Goal: Task Accomplishment & Management: Complete application form

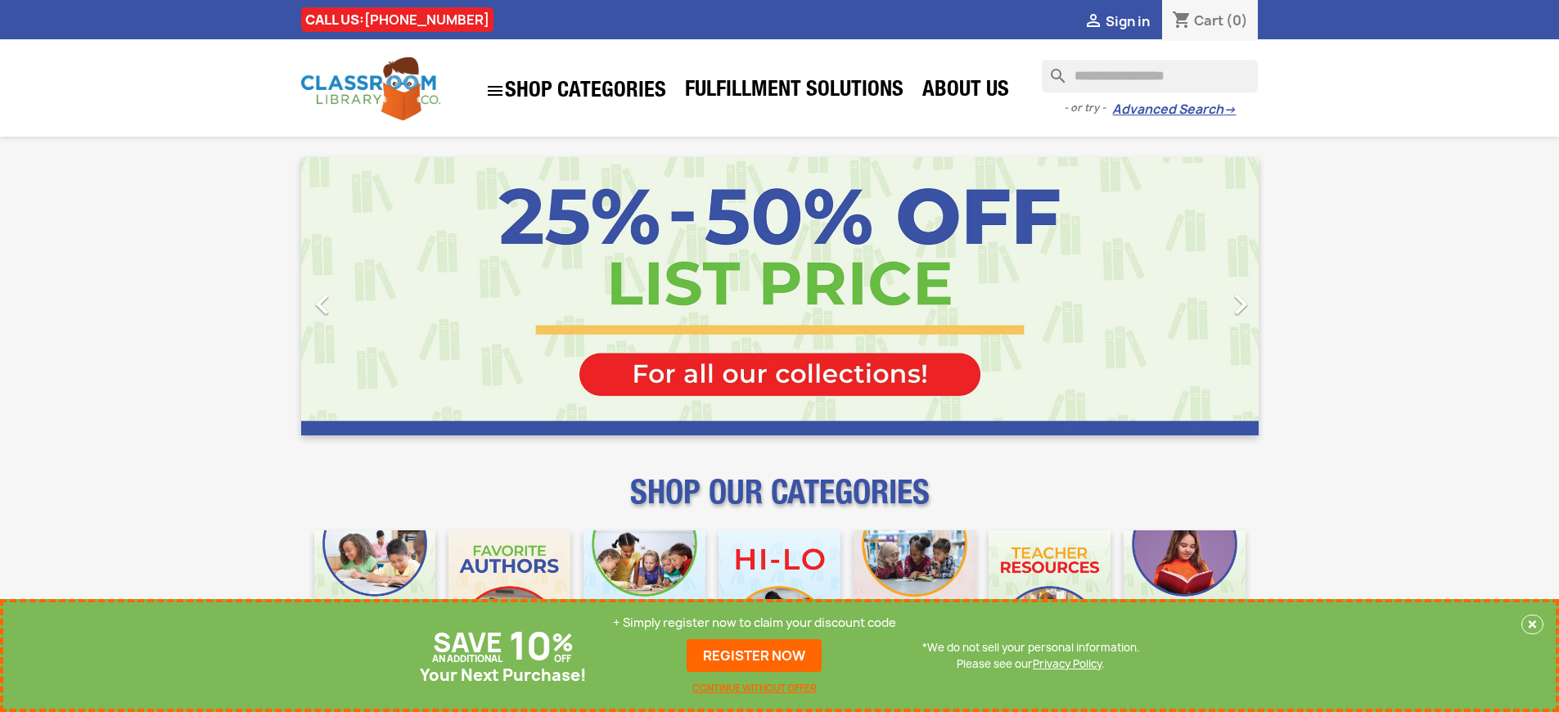
click at [755, 629] on p "+ Simply register now to claim your discount code" at bounding box center [754, 623] width 283 height 16
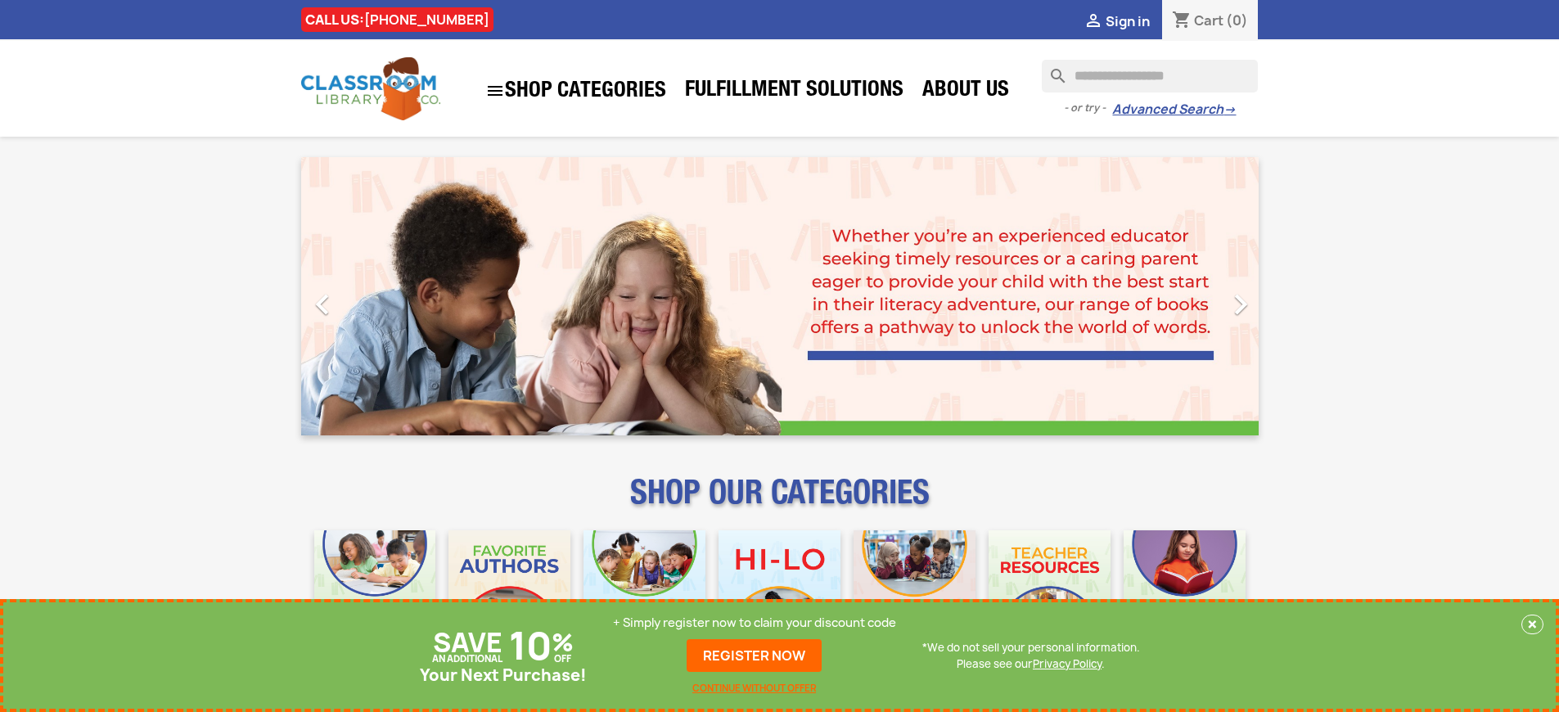
click at [755, 623] on p "+ Simply register now to claim your discount code" at bounding box center [754, 623] width 283 height 16
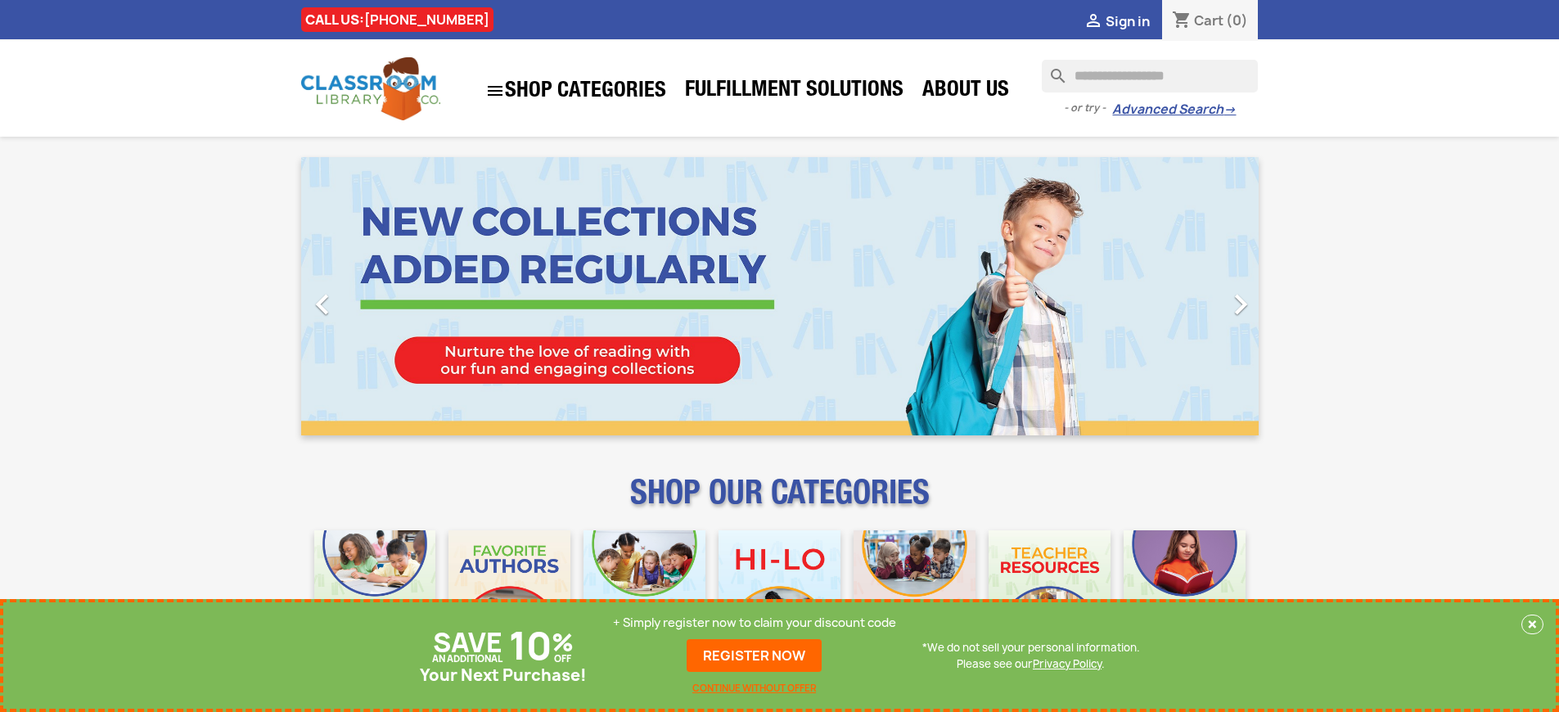
click at [755, 623] on p "+ Simply register now to claim your discount code" at bounding box center [754, 623] width 283 height 16
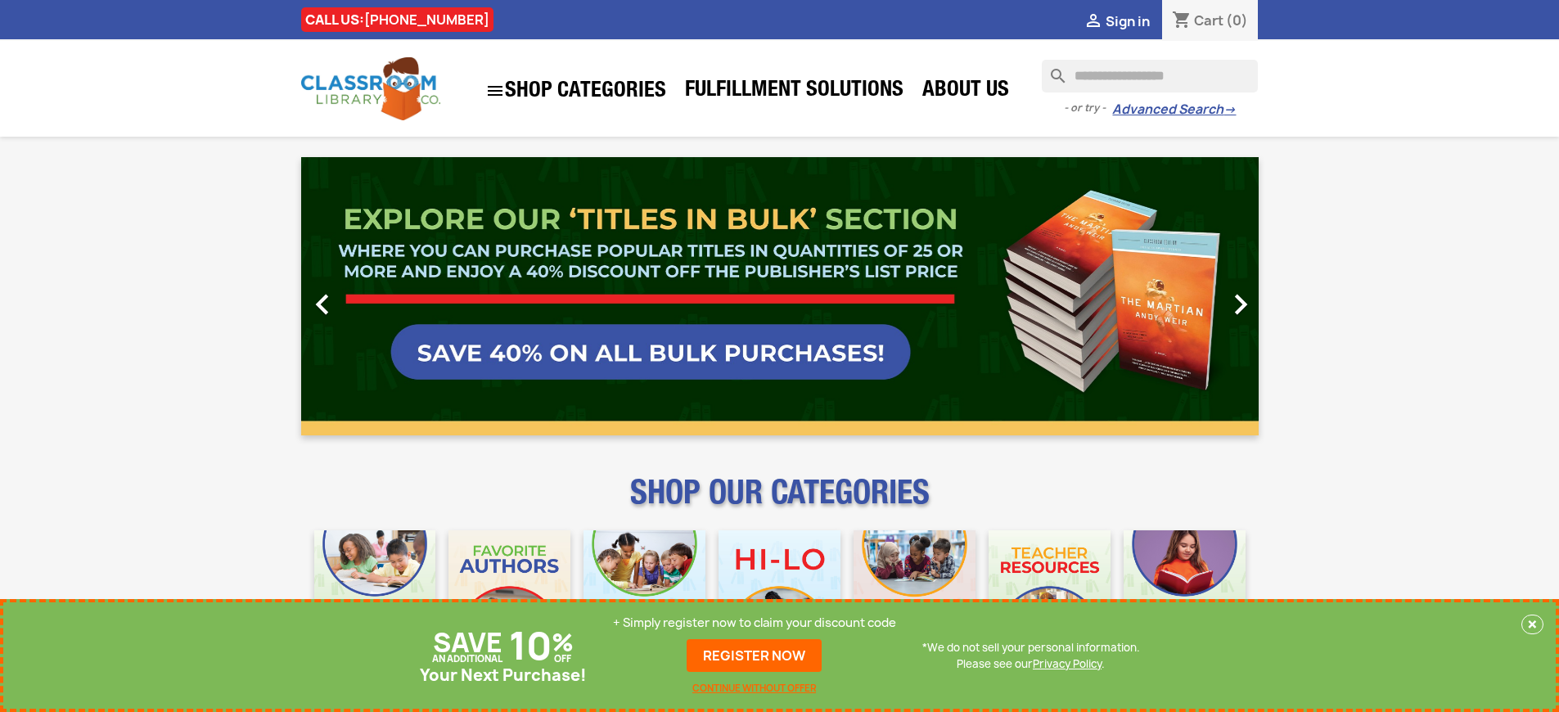
click at [755, 623] on p "+ Simply register now to claim your discount code" at bounding box center [754, 623] width 283 height 16
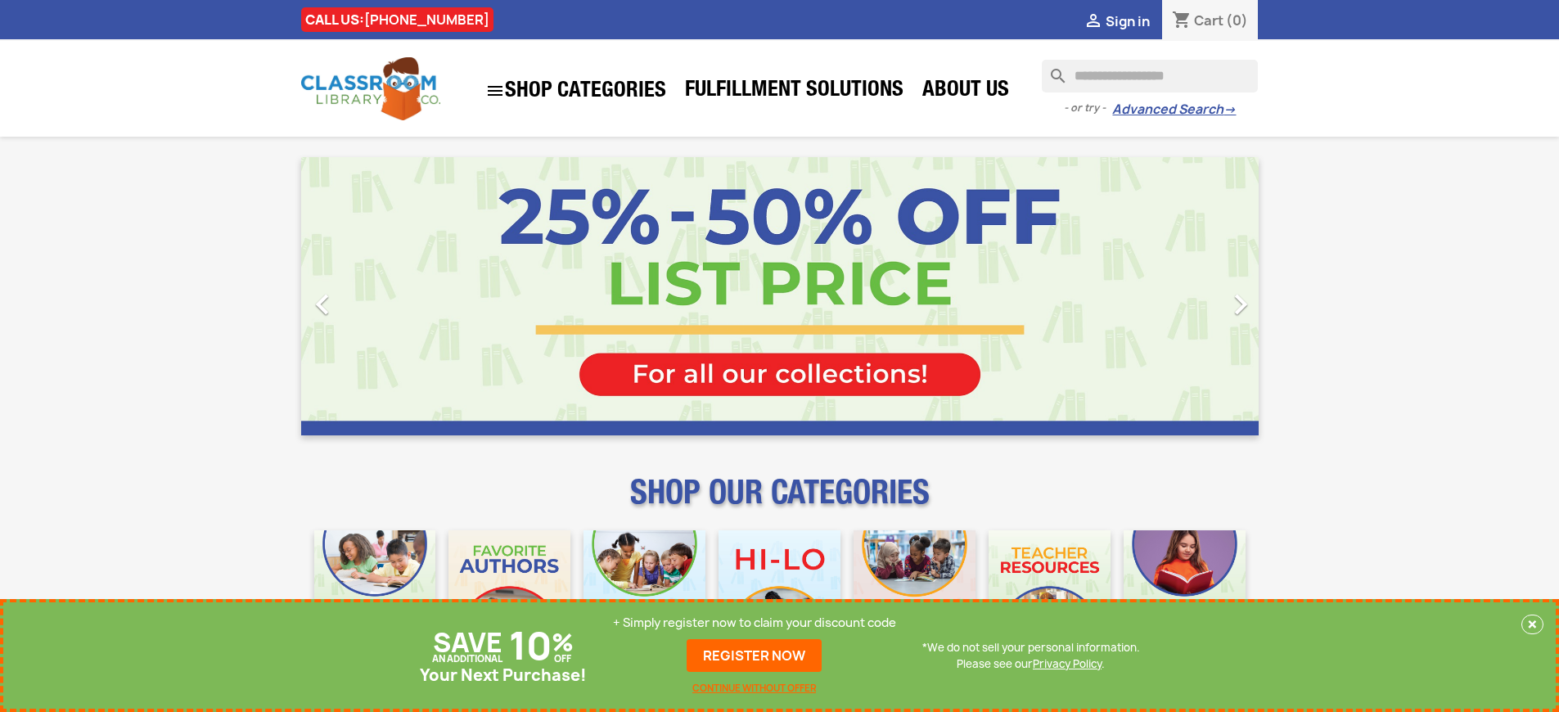
click at [755, 623] on p "+ Simply register now to claim your discount code" at bounding box center [754, 623] width 283 height 16
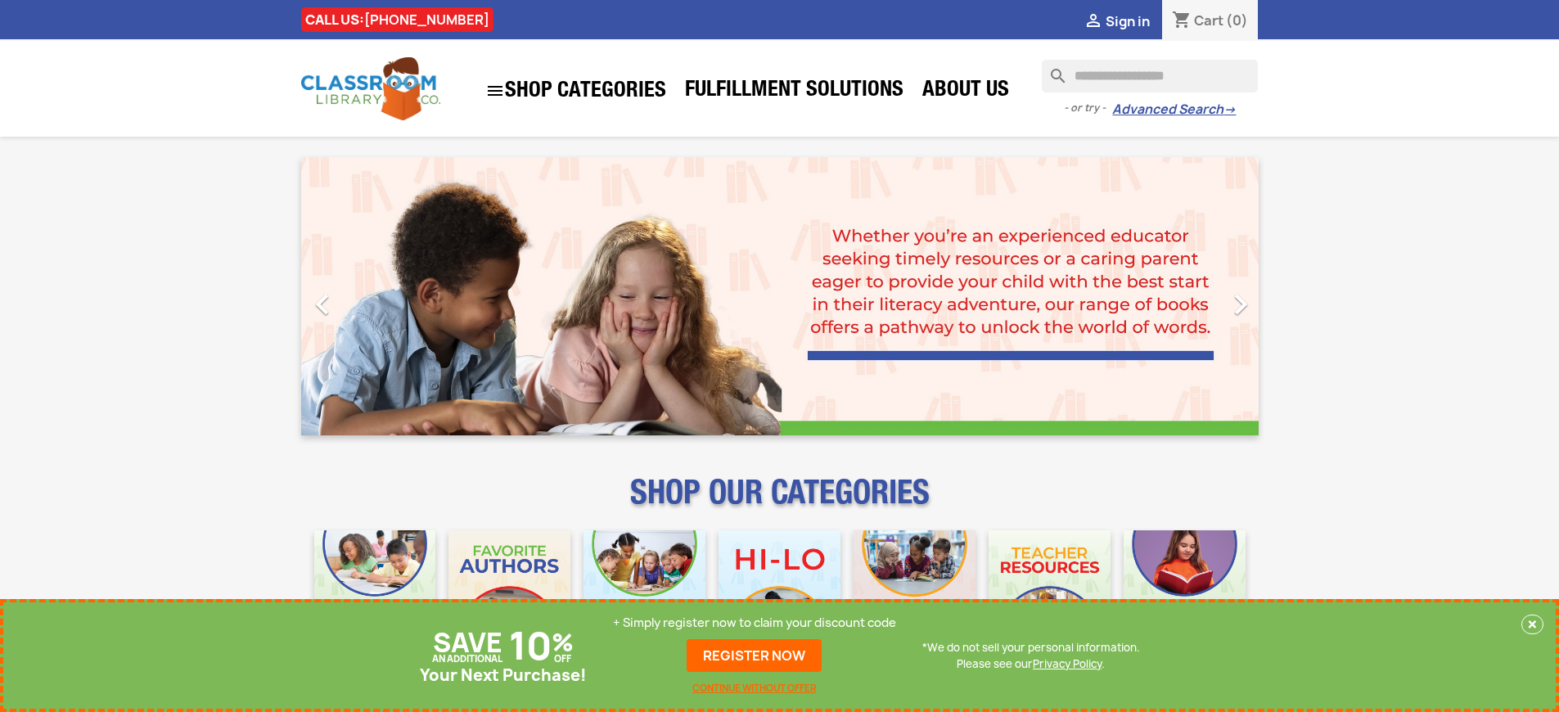
click at [755, 623] on p "+ Simply register now to claim your discount code" at bounding box center [754, 623] width 283 height 16
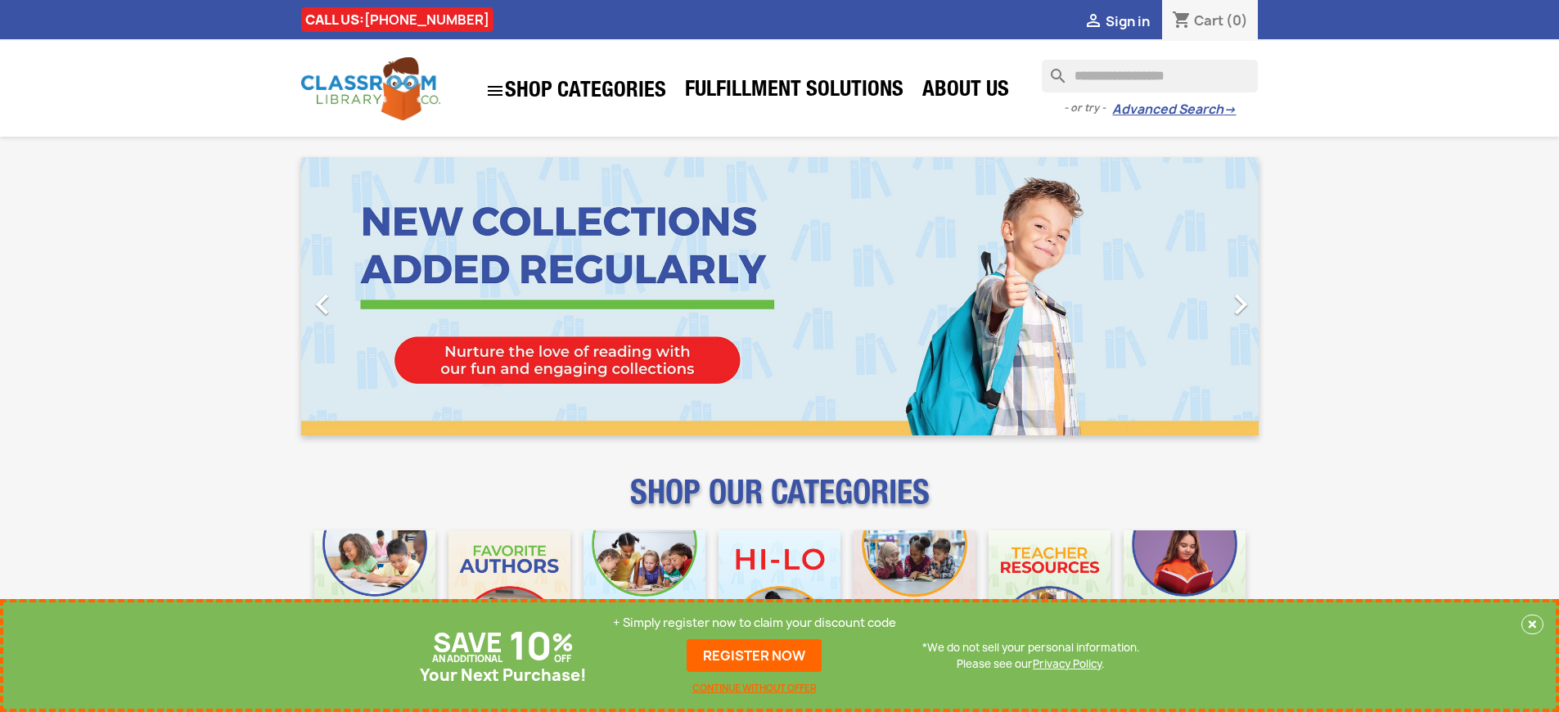
click at [755, 623] on p "+ Simply register now to claim your discount code" at bounding box center [754, 623] width 283 height 16
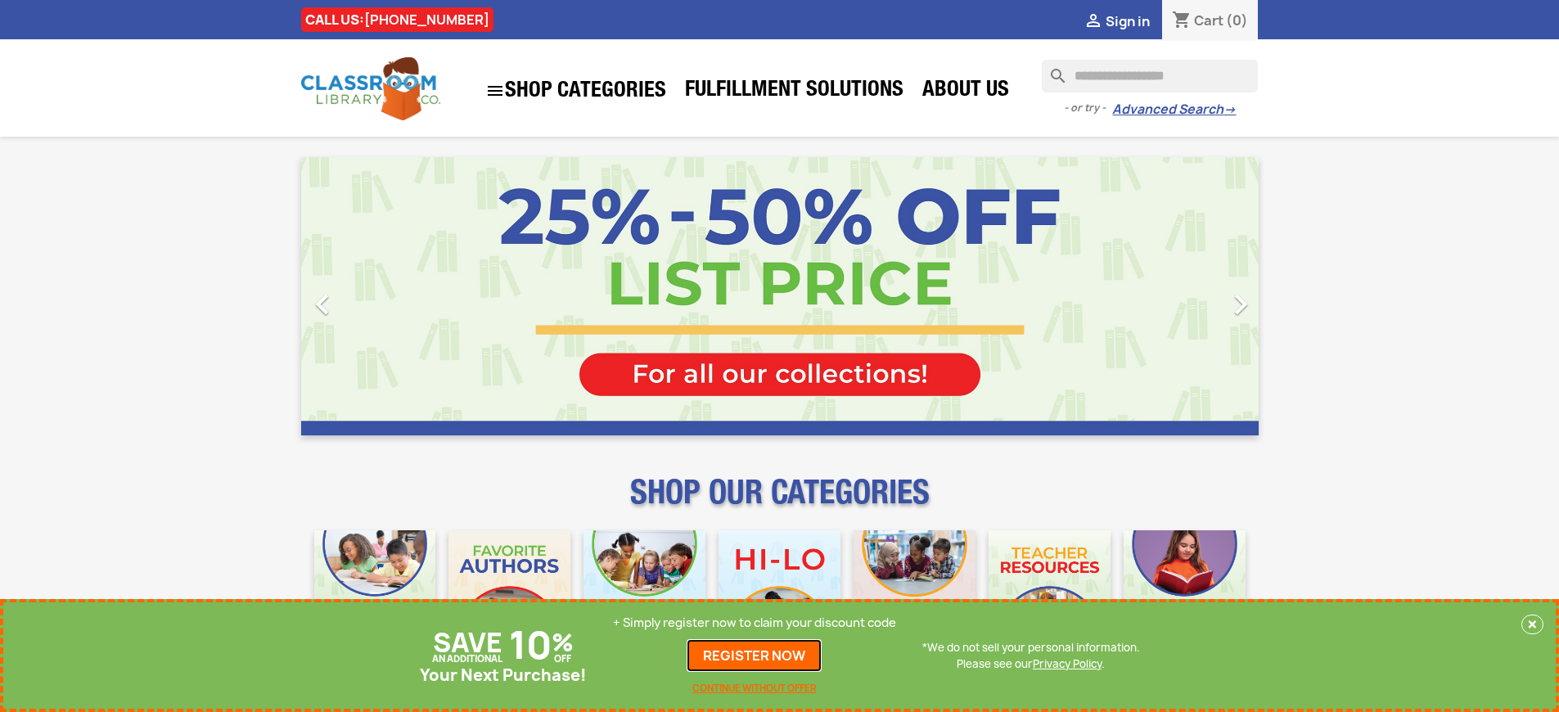
click at [755, 656] on link "REGISTER NOW" at bounding box center [754, 655] width 135 height 33
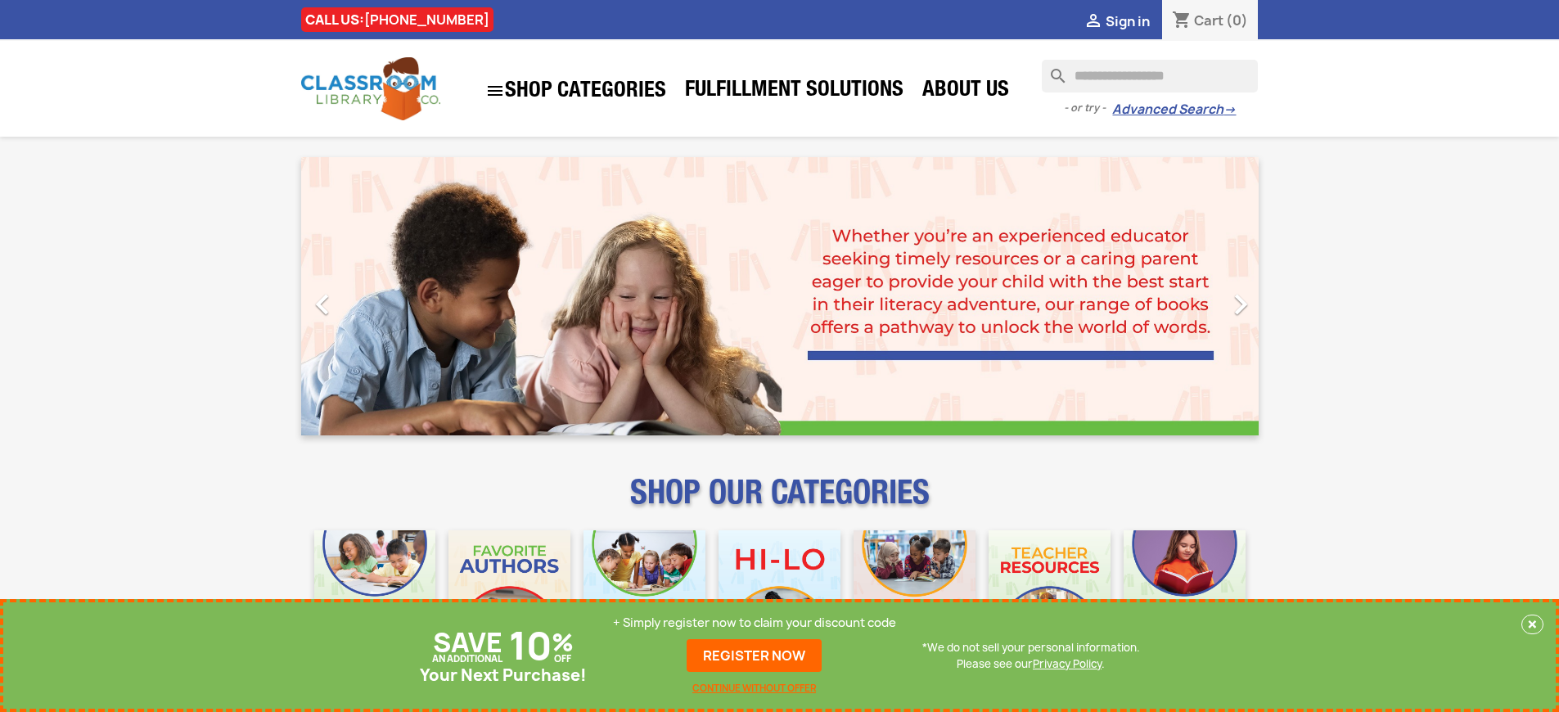
click at [755, 623] on p "+ Simply register now to claim your discount code" at bounding box center [754, 623] width 283 height 16
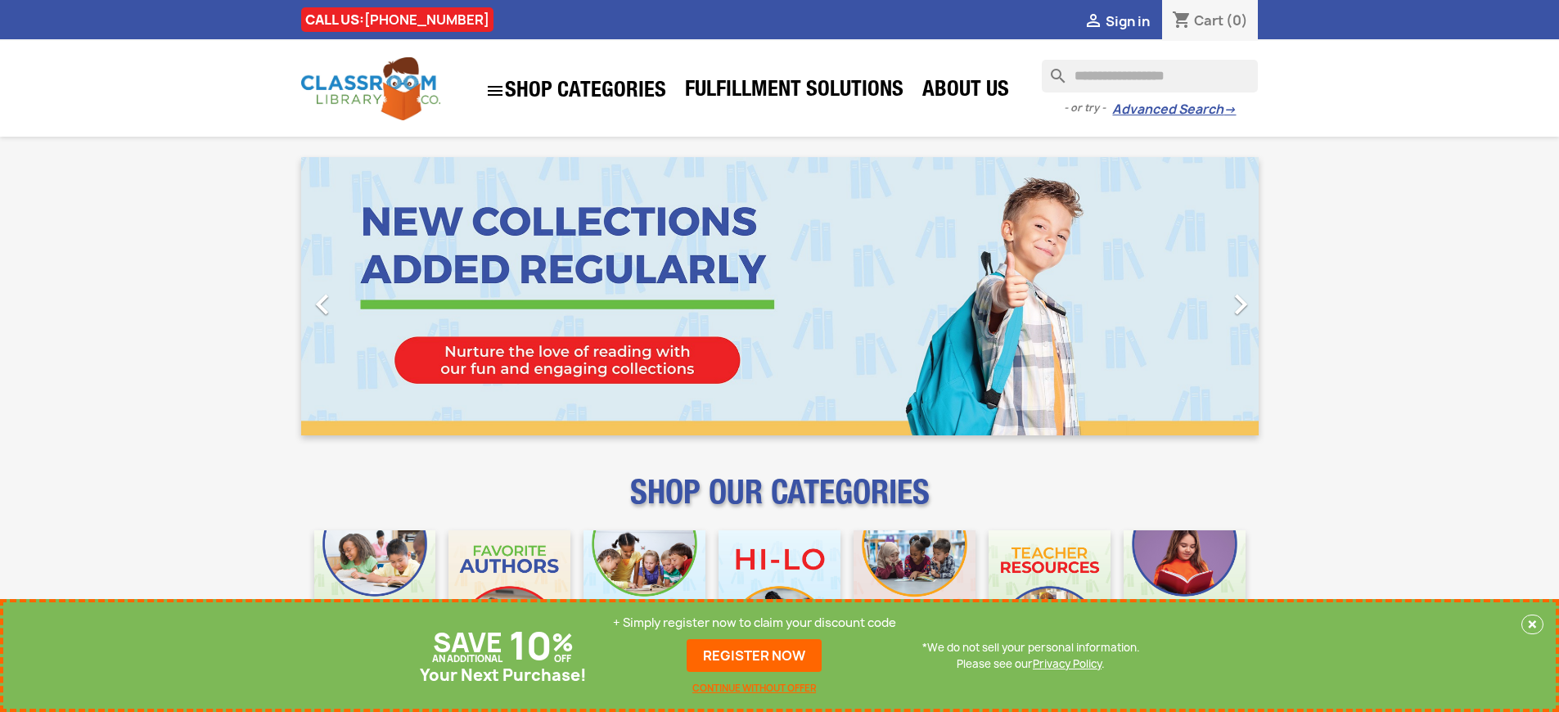
click at [755, 623] on p "+ Simply register now to claim your discount code" at bounding box center [754, 623] width 283 height 16
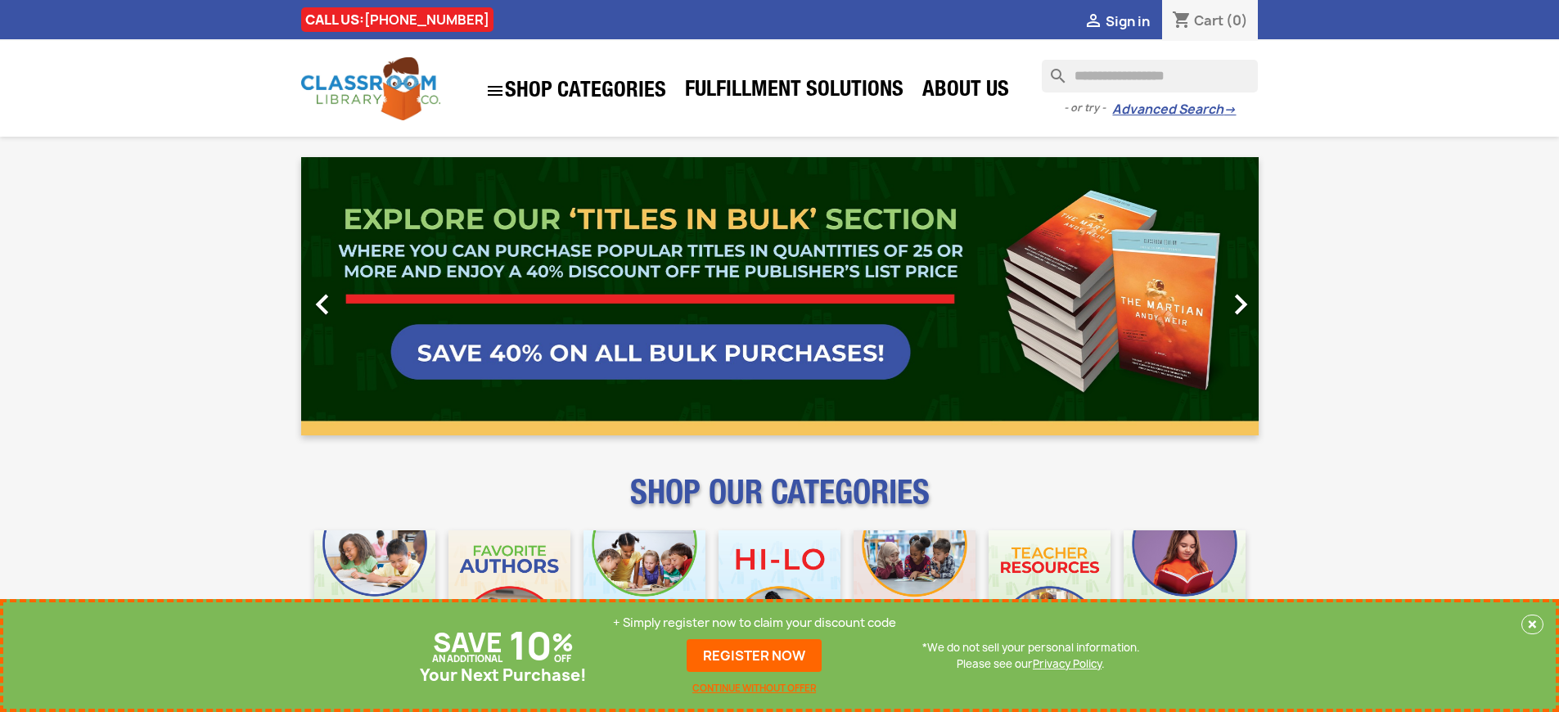
click at [755, 656] on link "REGISTER NOW" at bounding box center [754, 655] width 135 height 33
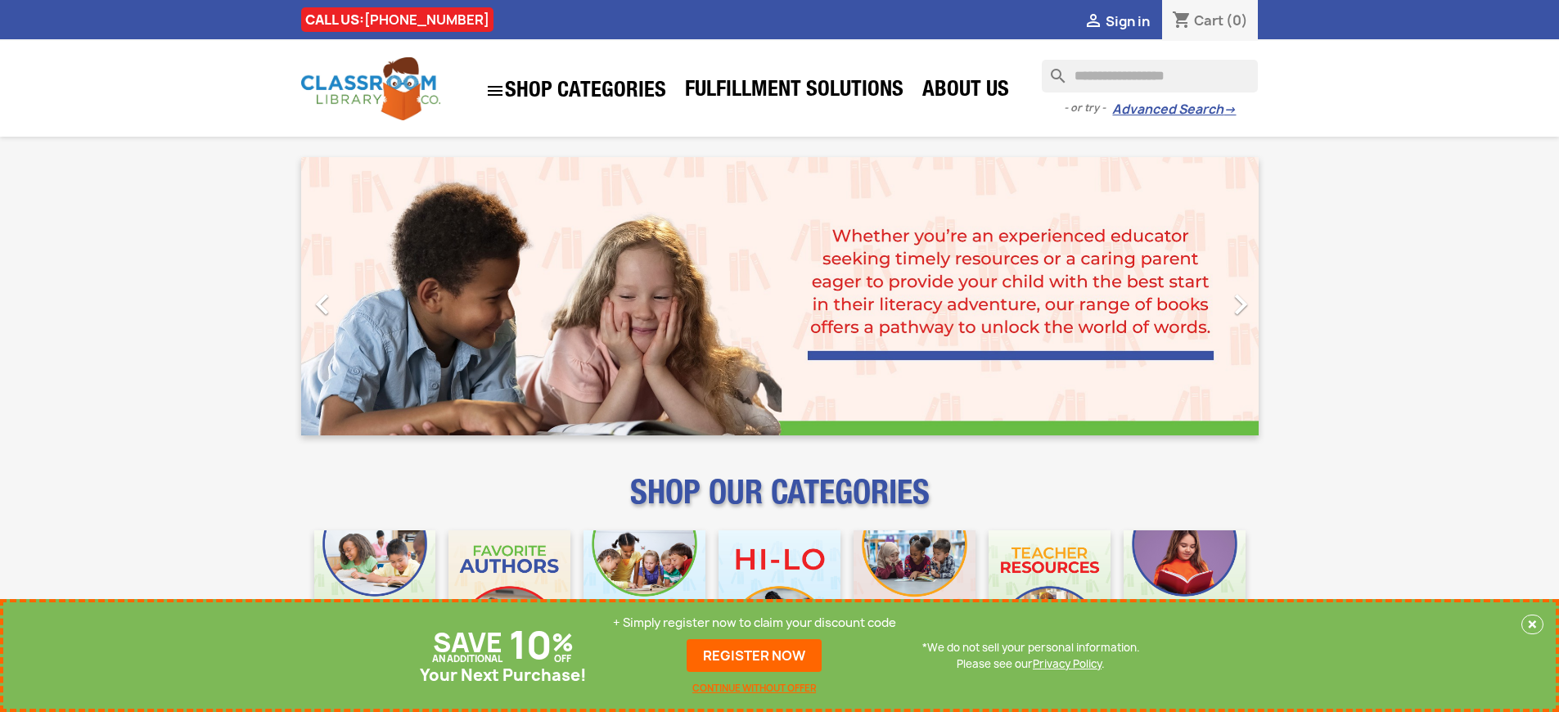
click at [755, 623] on p "+ Simply register now to claim your discount code" at bounding box center [754, 623] width 283 height 16
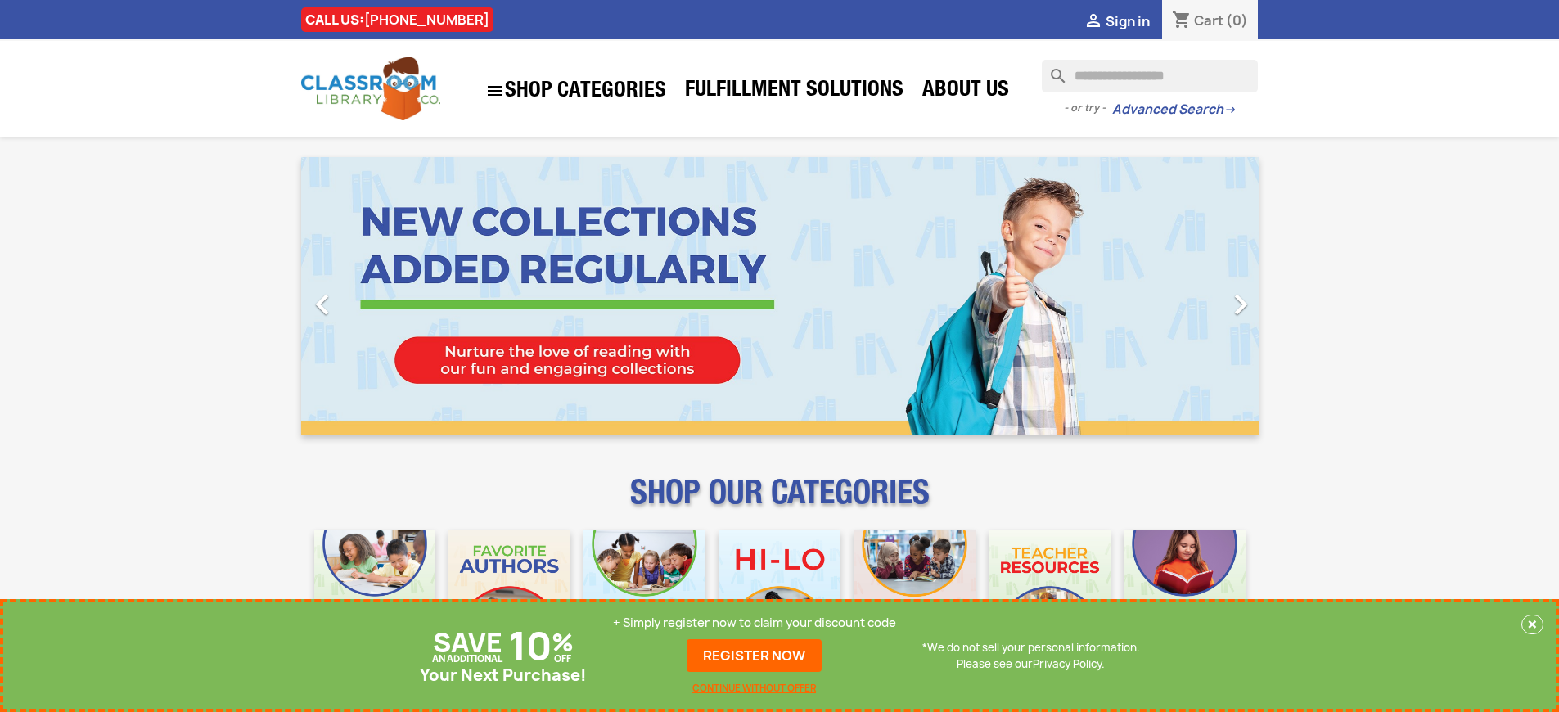
click at [755, 623] on p "+ Simply register now to claim your discount code" at bounding box center [754, 623] width 283 height 16
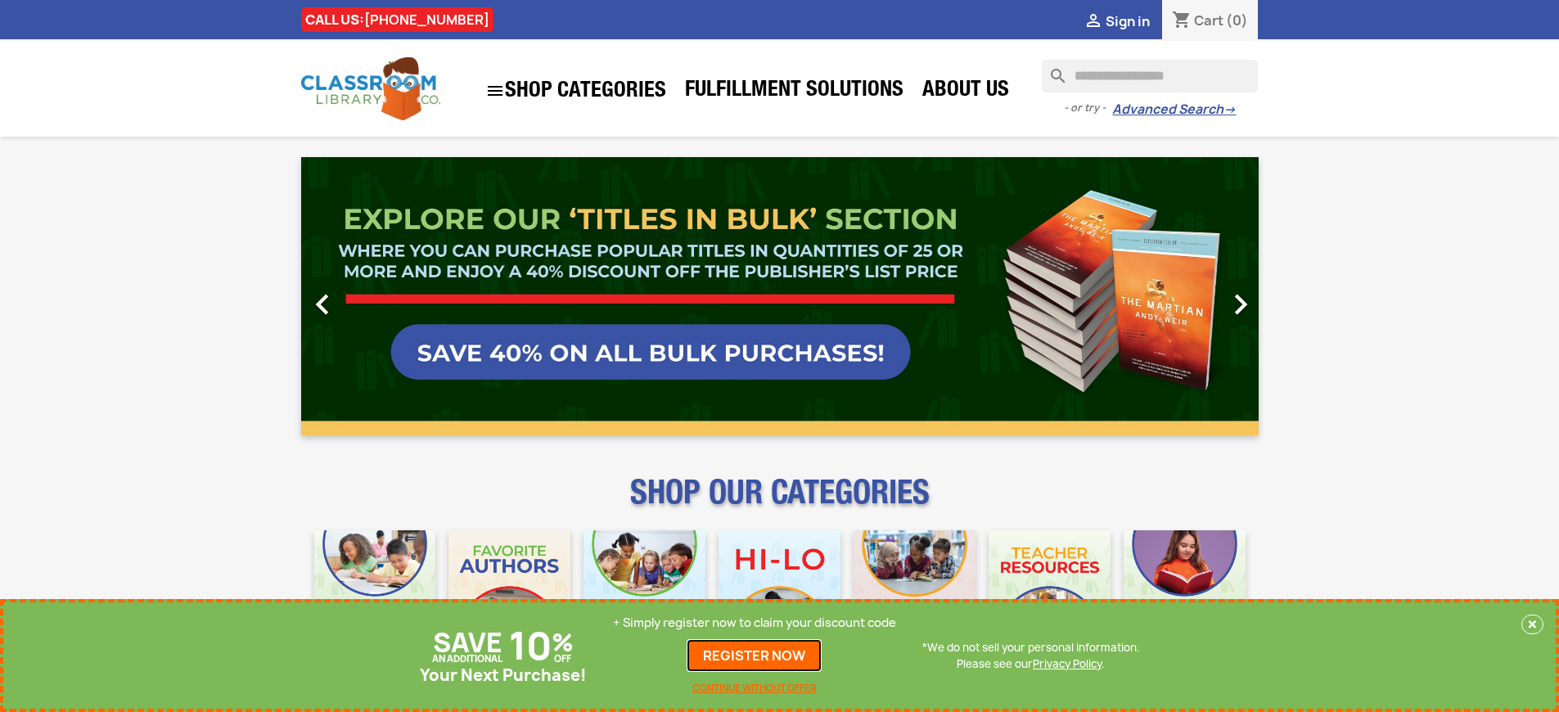
click at [755, 656] on link "REGISTER NOW" at bounding box center [754, 655] width 135 height 33
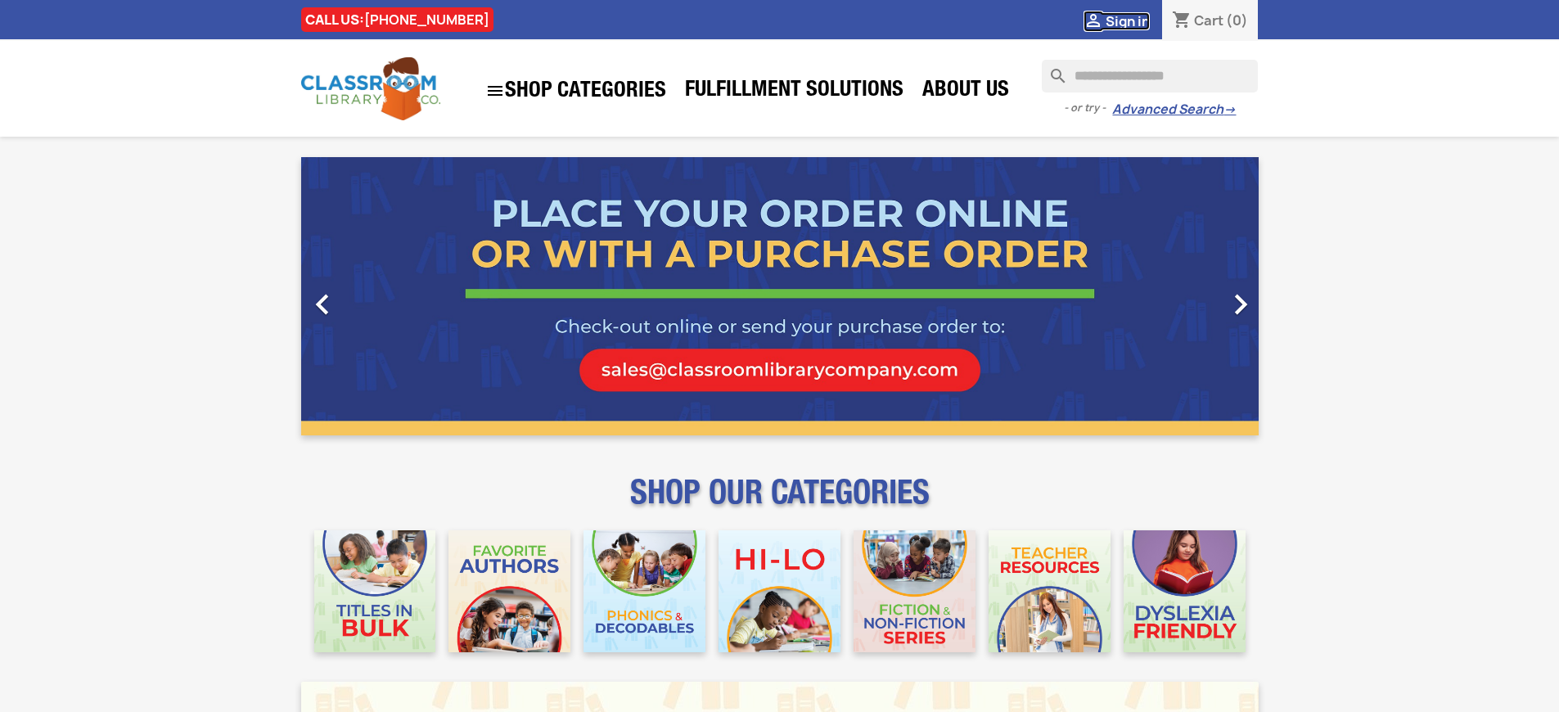
click at [1127, 20] on span "Sign in" at bounding box center [1128, 21] width 44 height 18
